Goal: Task Accomplishment & Management: Use online tool/utility

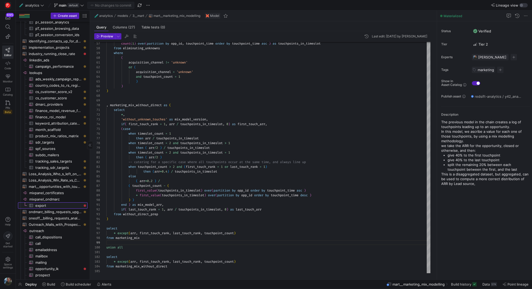
click at [50, 208] on span "export​​​​​​​​​" at bounding box center [58, 206] width 46 height 6
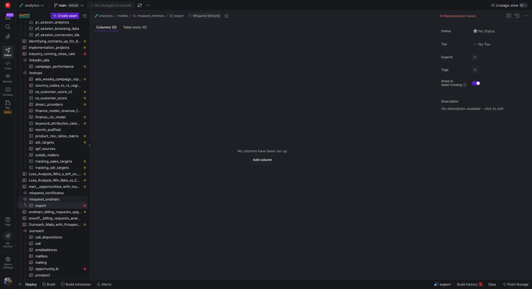
click at [57, 200] on span "mixpanel_ondmarc​​​​​​​​" at bounding box center [58, 200] width 58 height 6
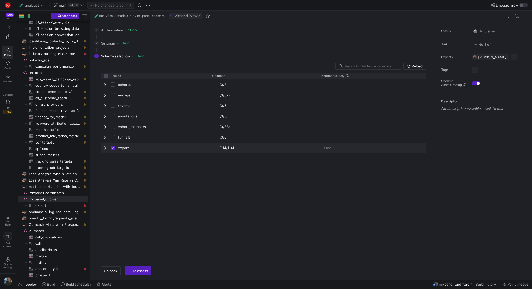
click at [105, 149] on span "Press SPACE to deselect this row." at bounding box center [106, 148] width 4 height 4
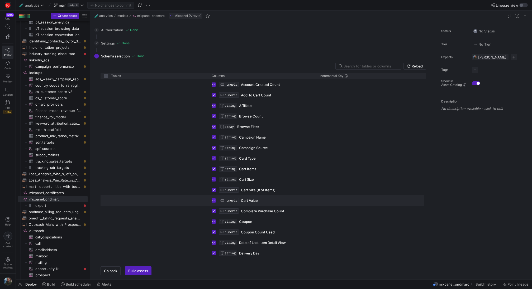
scroll to position [220, 0]
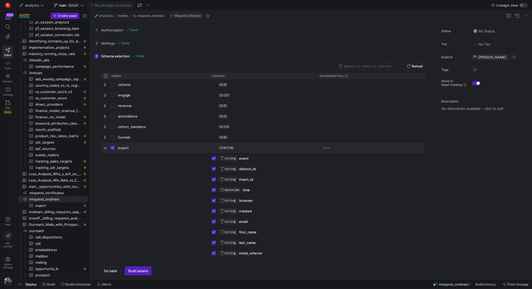
click at [105, 146] on span "Press SPACE to deselect this row." at bounding box center [106, 148] width 4 height 4
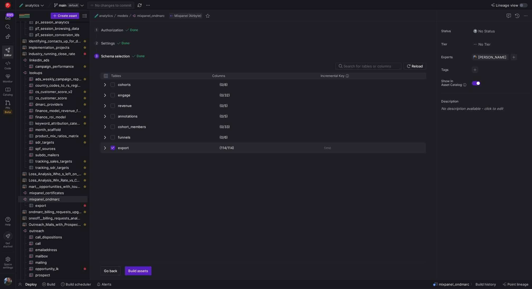
click at [106, 146] on span "Press SPACE to deselect this row." at bounding box center [106, 148] width 4 height 4
checkbox input "false"
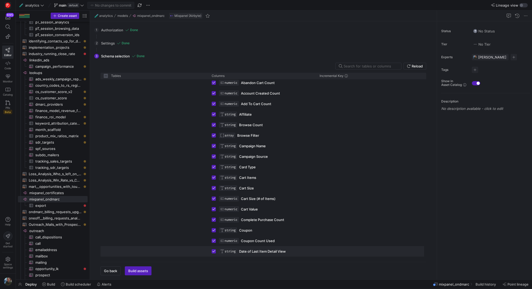
scroll to position [0, 0]
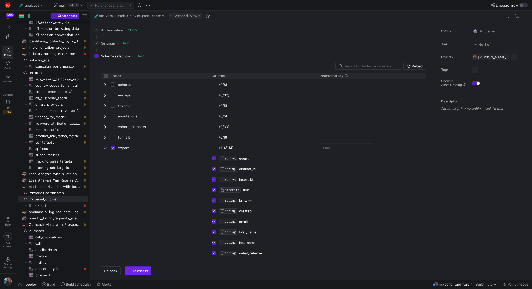
click at [141, 271] on span "Build assets" at bounding box center [138, 271] width 20 height 4
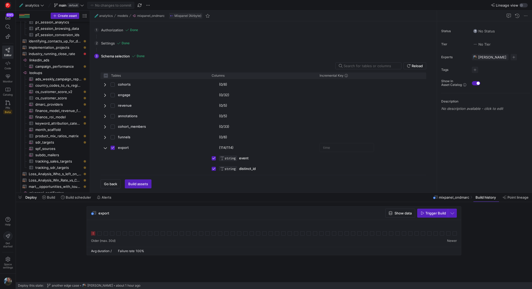
click at [93, 233] on icon at bounding box center [93, 234] width 4 height 4
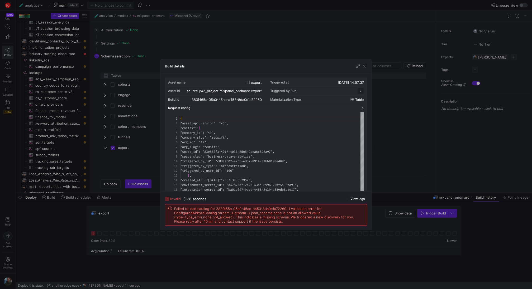
scroll to position [47, 0]
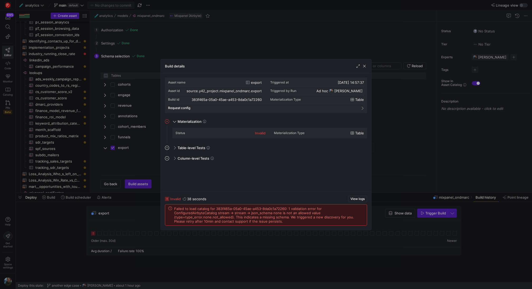
click at [441, 215] on div at bounding box center [266, 144] width 532 height 289
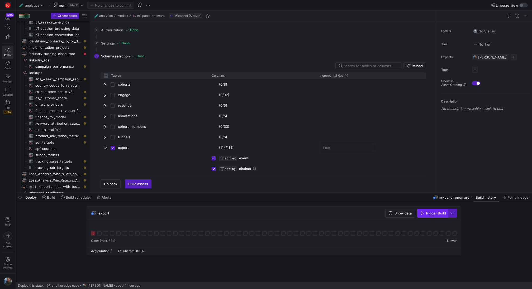
click at [440, 215] on span "Trigger Build" at bounding box center [435, 213] width 21 height 4
